Goal: Task Accomplishment & Management: Manage account settings

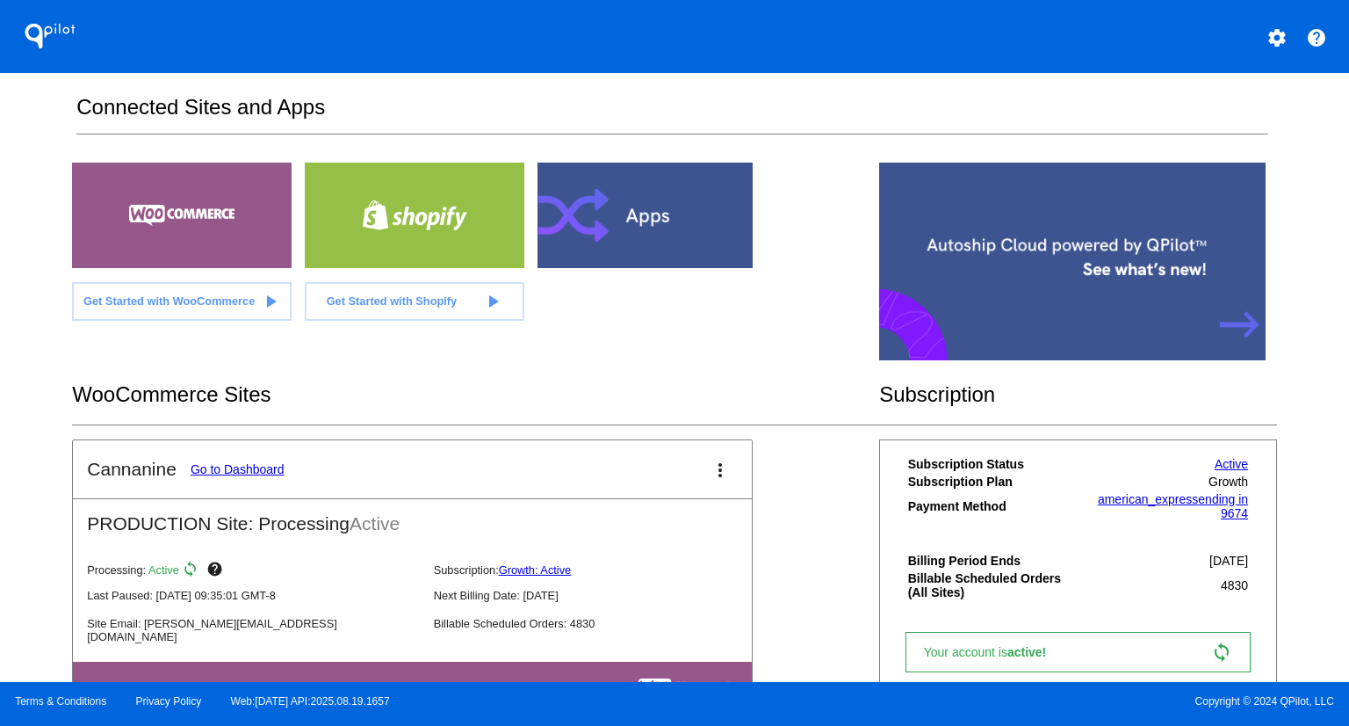
scroll to position [345, 0]
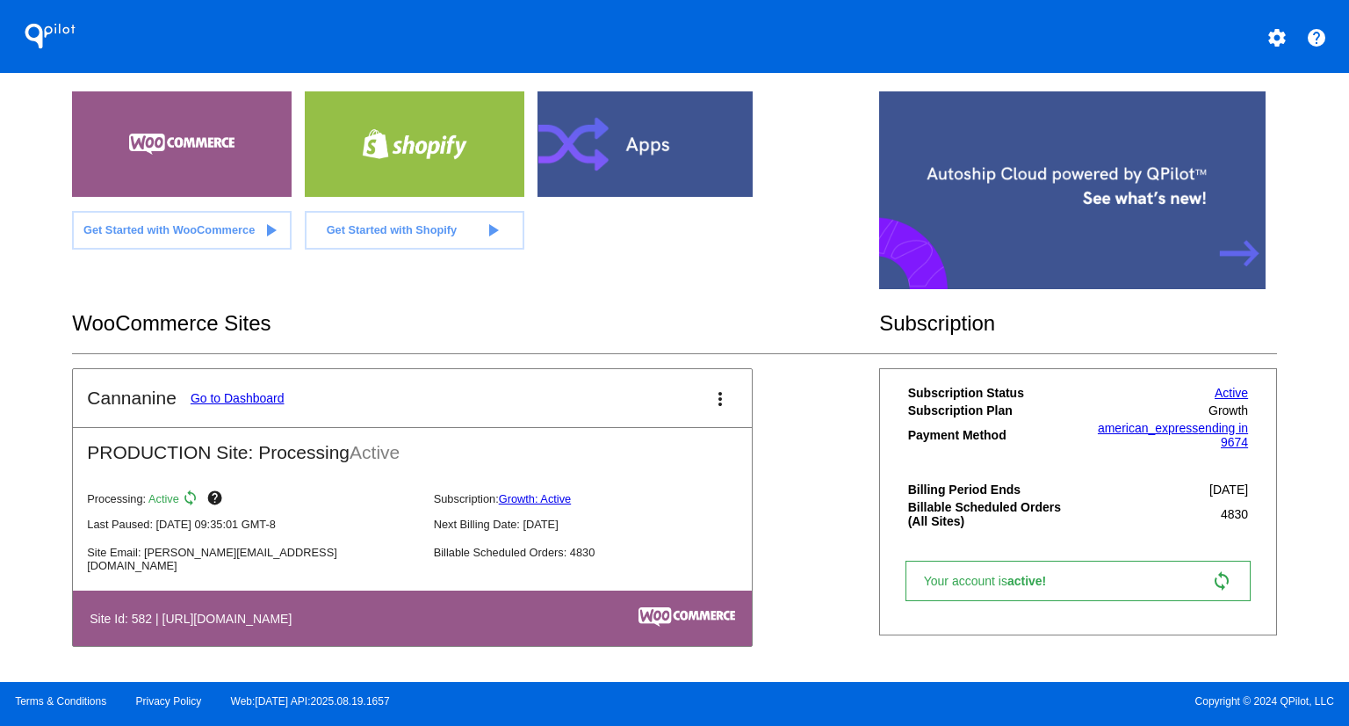
click at [247, 394] on link "Go to Dashboard" at bounding box center [238, 398] width 94 height 14
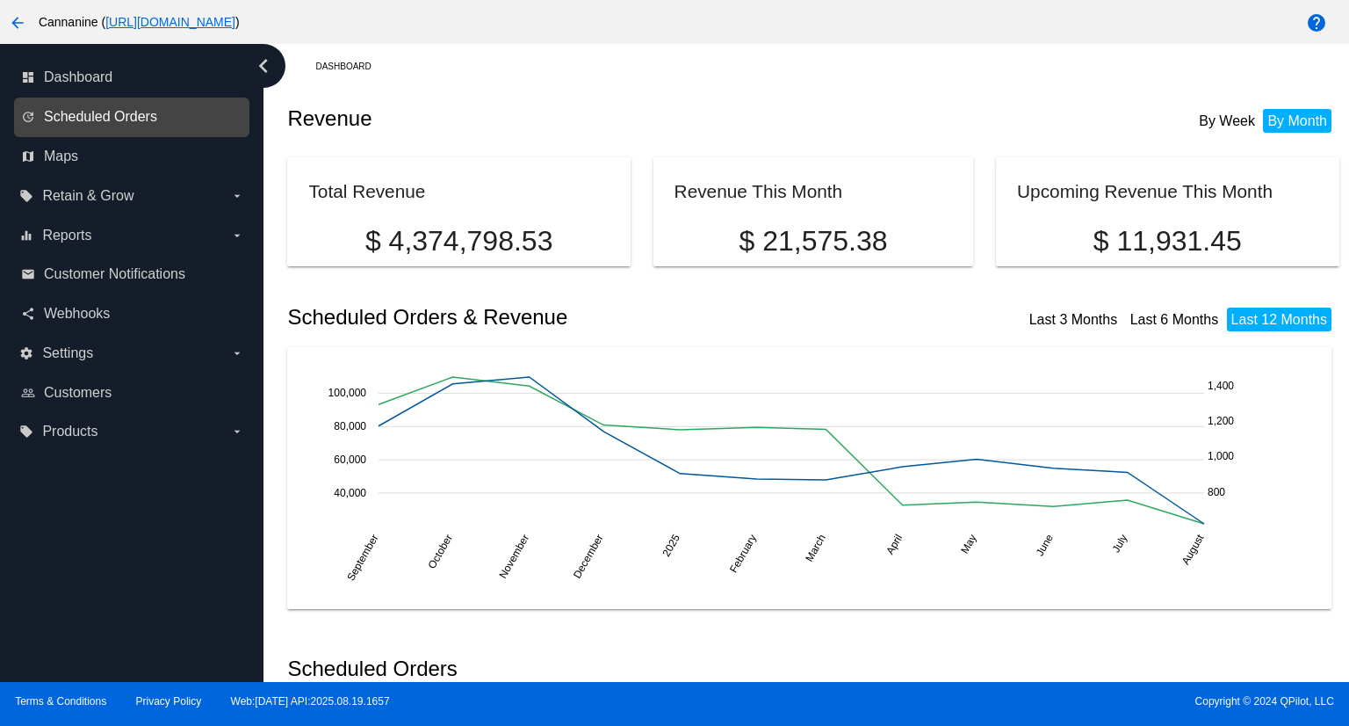
click at [132, 123] on span "Scheduled Orders" at bounding box center [100, 117] width 113 height 16
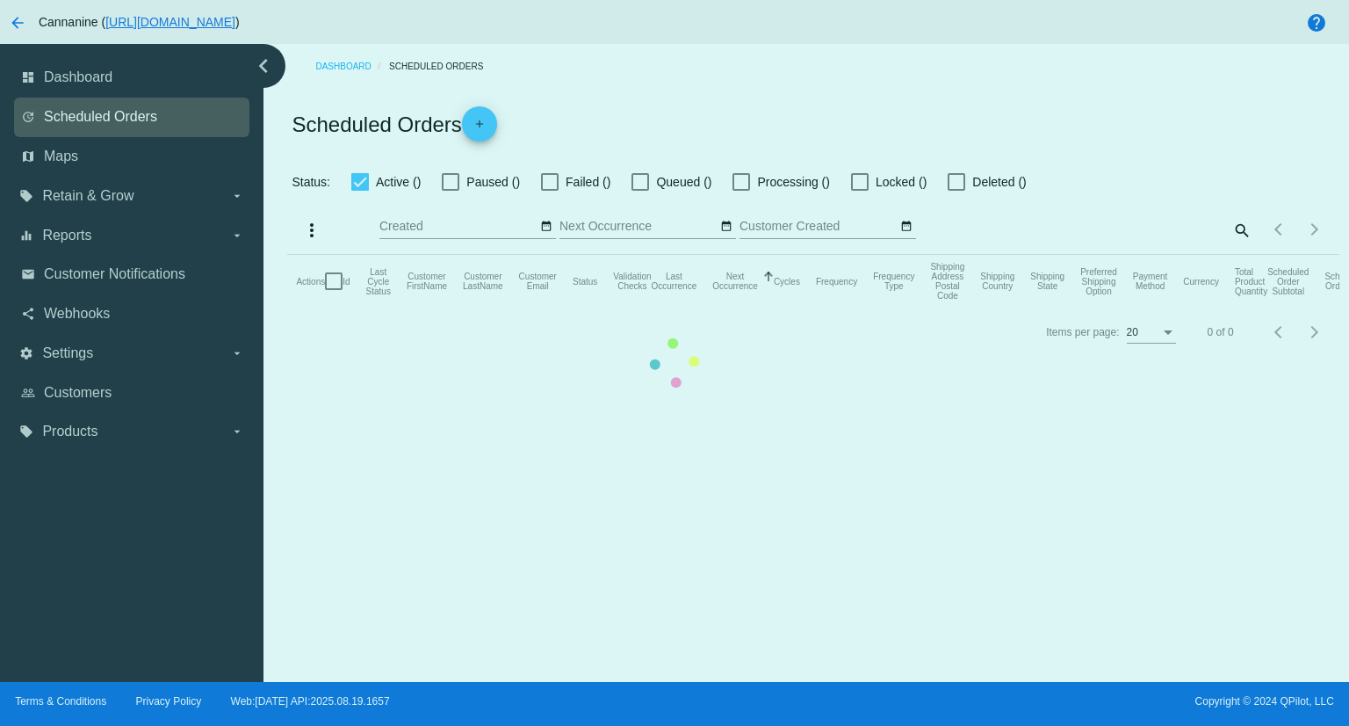
checkbox input "true"
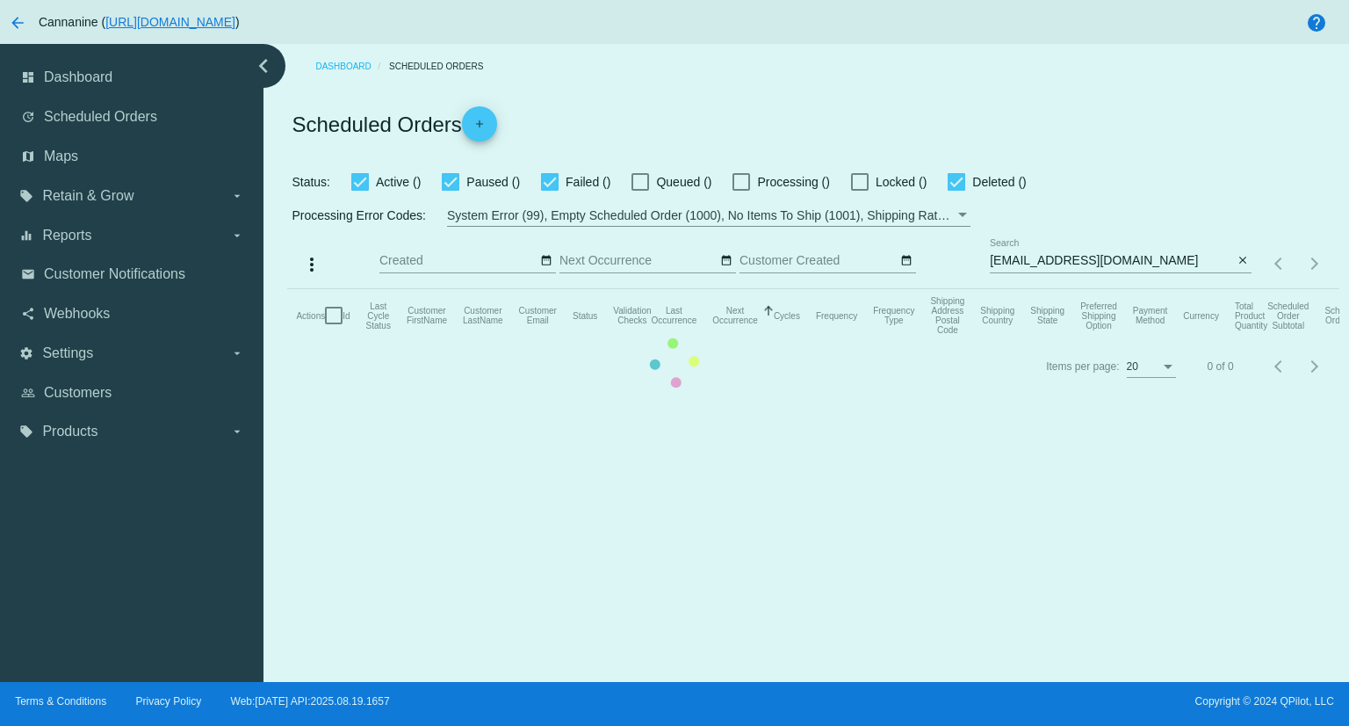
click at [1116, 289] on mat-table "Actions Id Last Cycle Status Customer FirstName Customer LastName Customer Emai…" at bounding box center [812, 315] width 1051 height 53
click at [1114, 289] on mat-table "Actions Id Last Cycle Status Customer FirstName Customer LastName Customer Emai…" at bounding box center [812, 315] width 1051 height 53
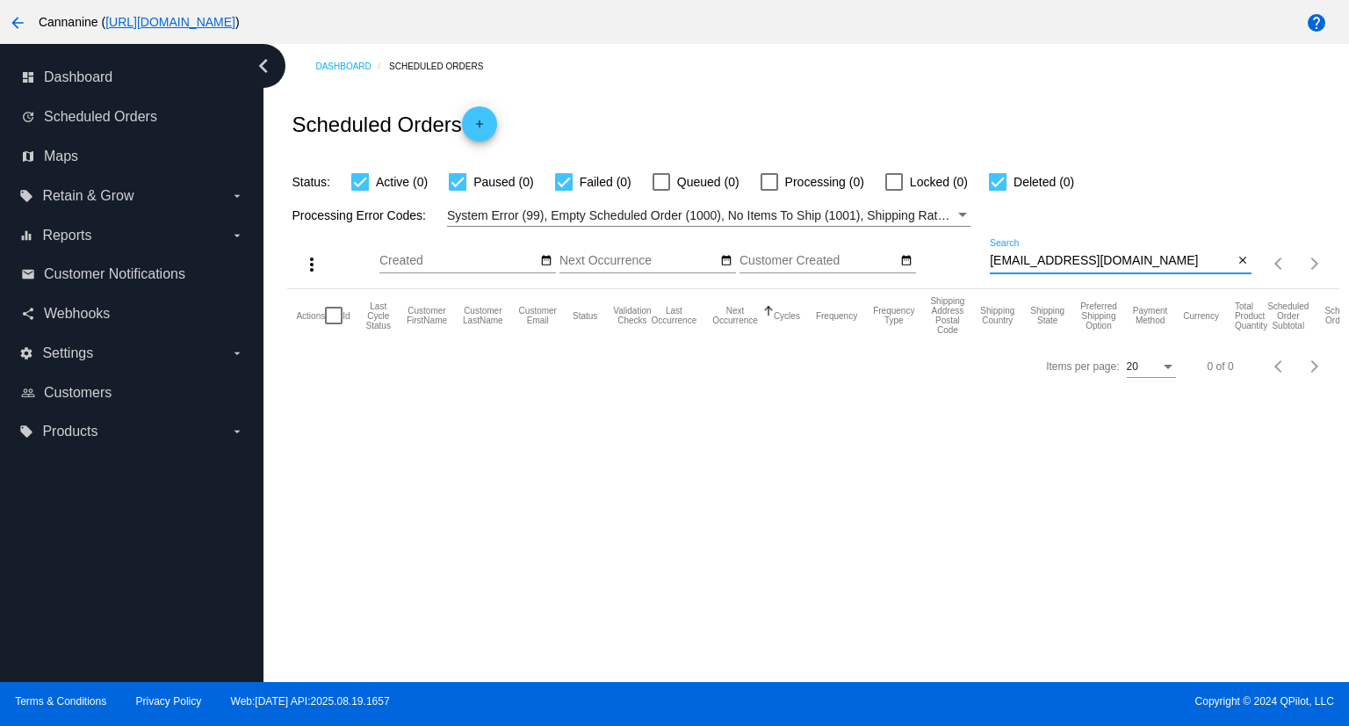
drag, startPoint x: 1114, startPoint y: 258, endPoint x: 951, endPoint y: 236, distance: 164.0
click at [951, 236] on div "more_vert Aug Jan Feb Mar [DATE]" at bounding box center [812, 258] width 1051 height 62
click at [1107, 257] on input "[PERSON_NAME]" at bounding box center [1111, 261] width 243 height 14
click at [1108, 258] on input "[PERSON_NAME]" at bounding box center [1111, 261] width 243 height 14
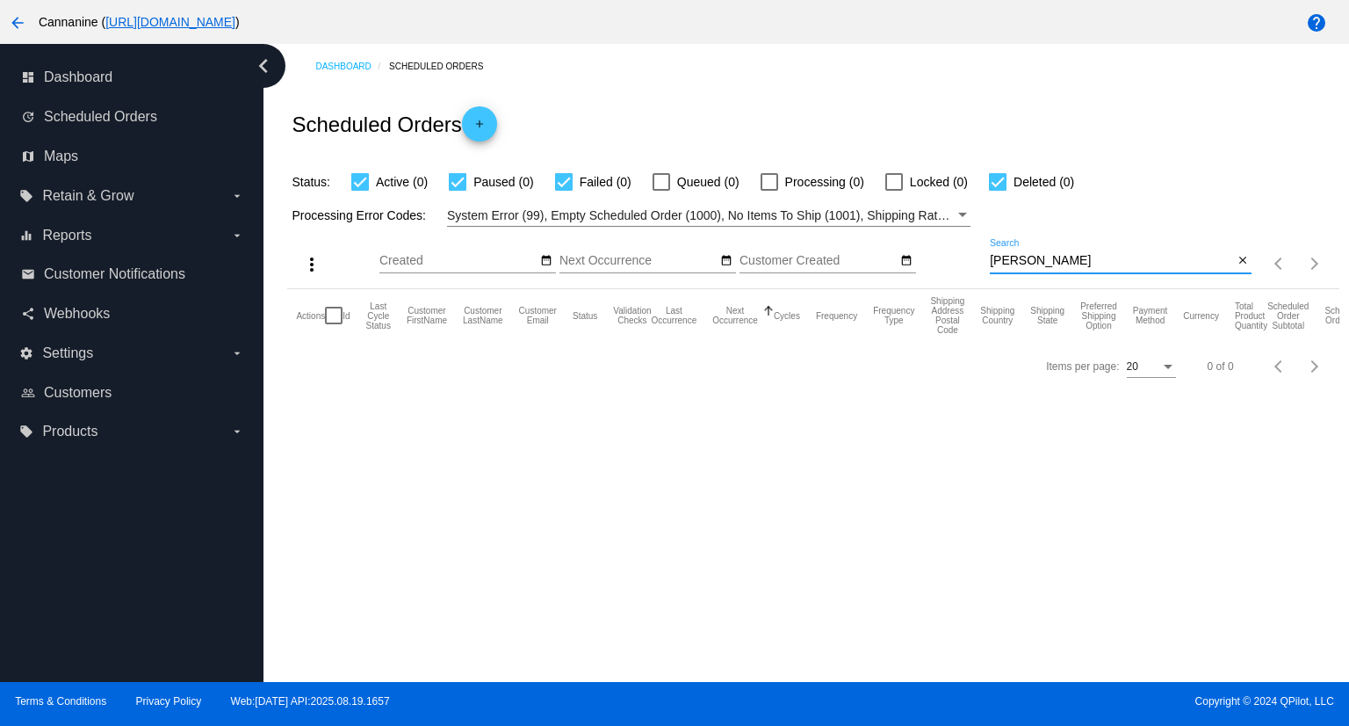
paste input "[EMAIL_ADDRESS][DOMAIN_NAME]"
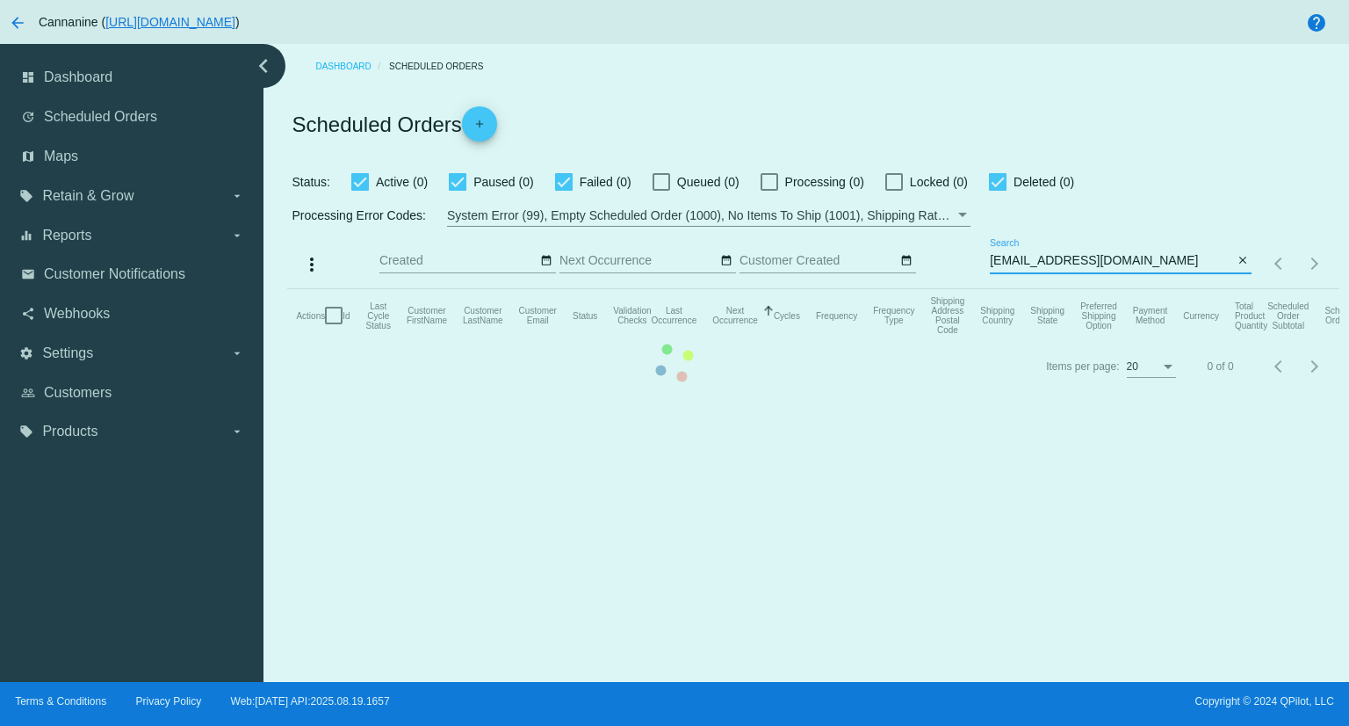
type input "[EMAIL_ADDRESS][DOMAIN_NAME]"
